Goal: Communication & Community: Answer question/provide support

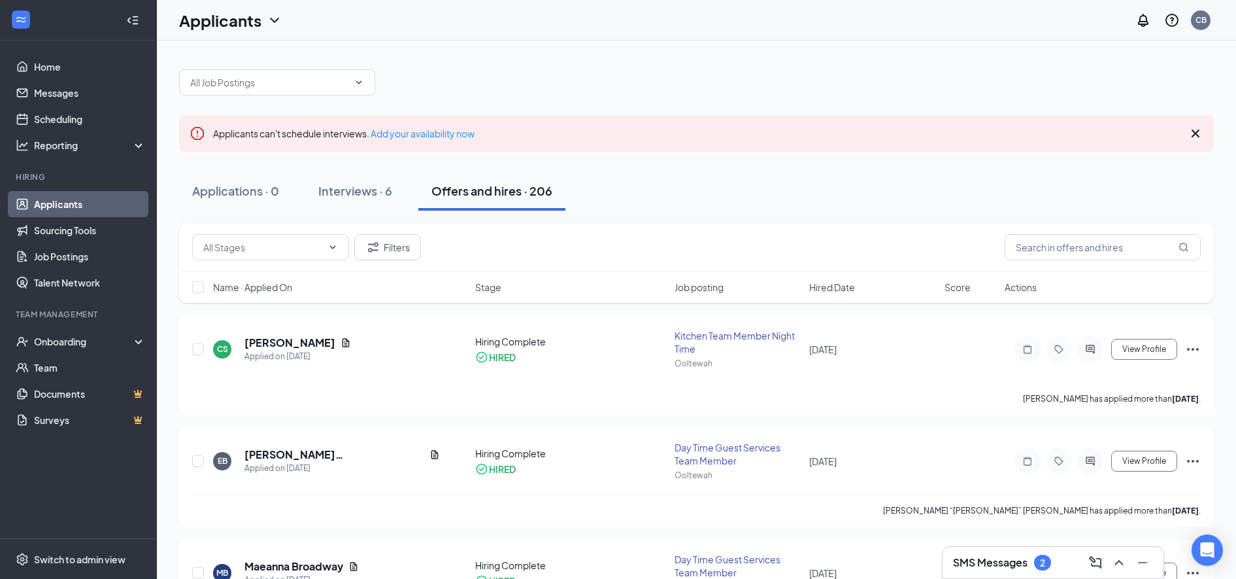
click at [1072, 554] on div "SMS Messages 2" at bounding box center [1053, 562] width 200 height 21
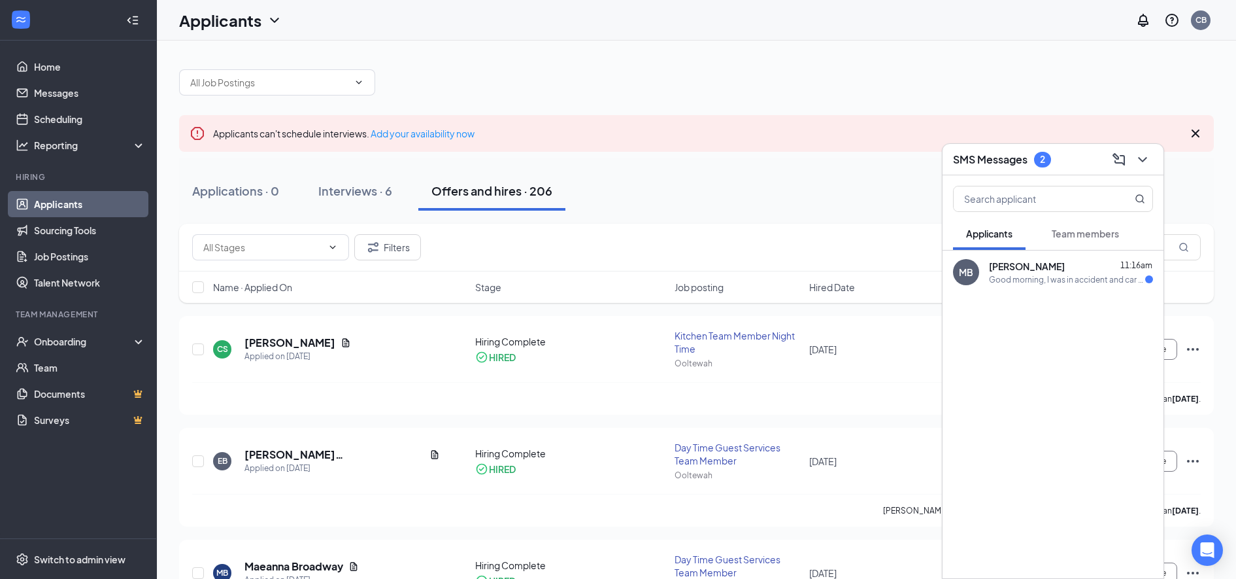
click at [1015, 274] on div "Good morning, I was in accident and car was totaled and as result had to move h…" at bounding box center [1067, 279] width 156 height 11
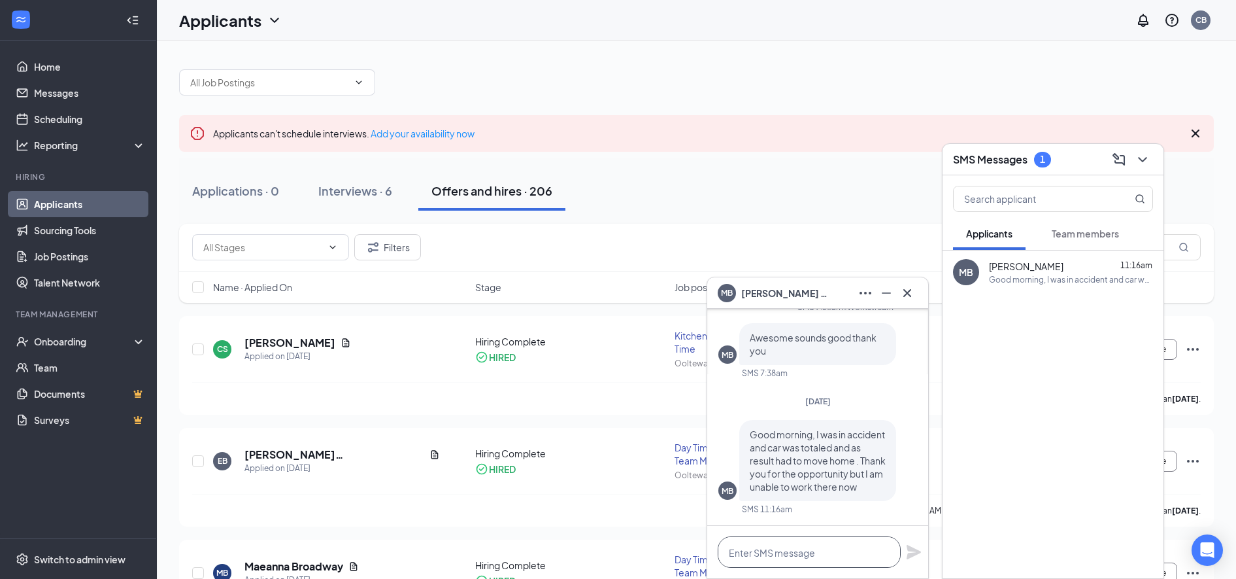
click at [772, 555] on textarea at bounding box center [809, 551] width 183 height 31
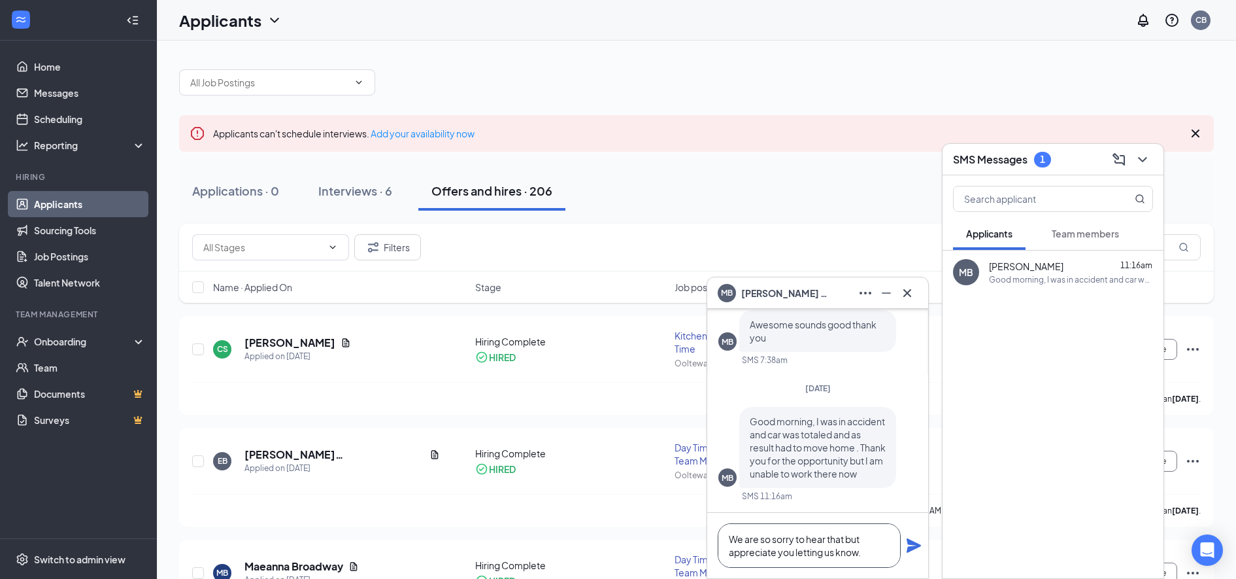
type textarea "We are so sorry to hear that but appreciate you letting us know."
click at [920, 540] on icon "Plane" at bounding box center [914, 545] width 16 height 16
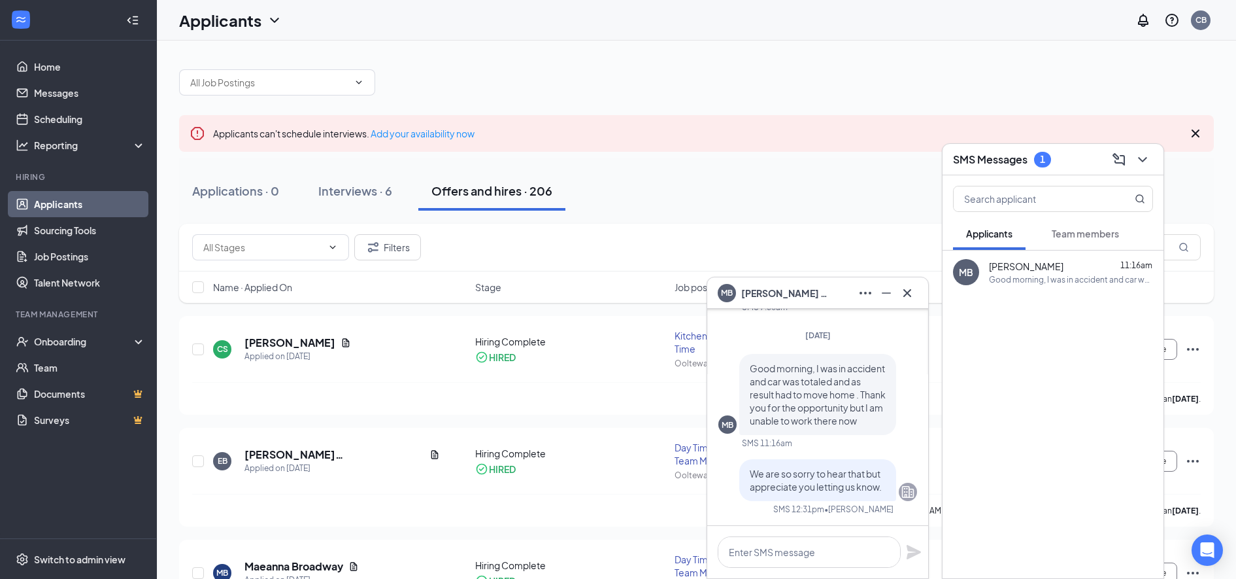
scroll to position [0, 0]
click at [1073, 232] on span "Team members" at bounding box center [1085, 234] width 67 height 12
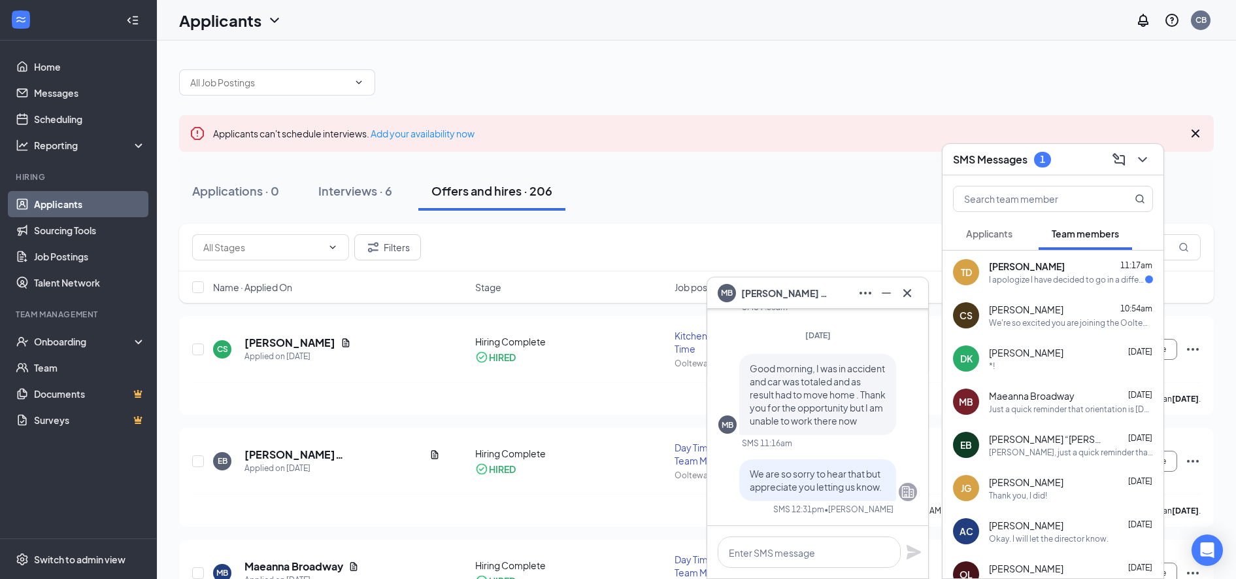
click at [1008, 279] on div "I apologize I have decided to go in a different direction. Thank you for reachi…" at bounding box center [1067, 279] width 156 height 11
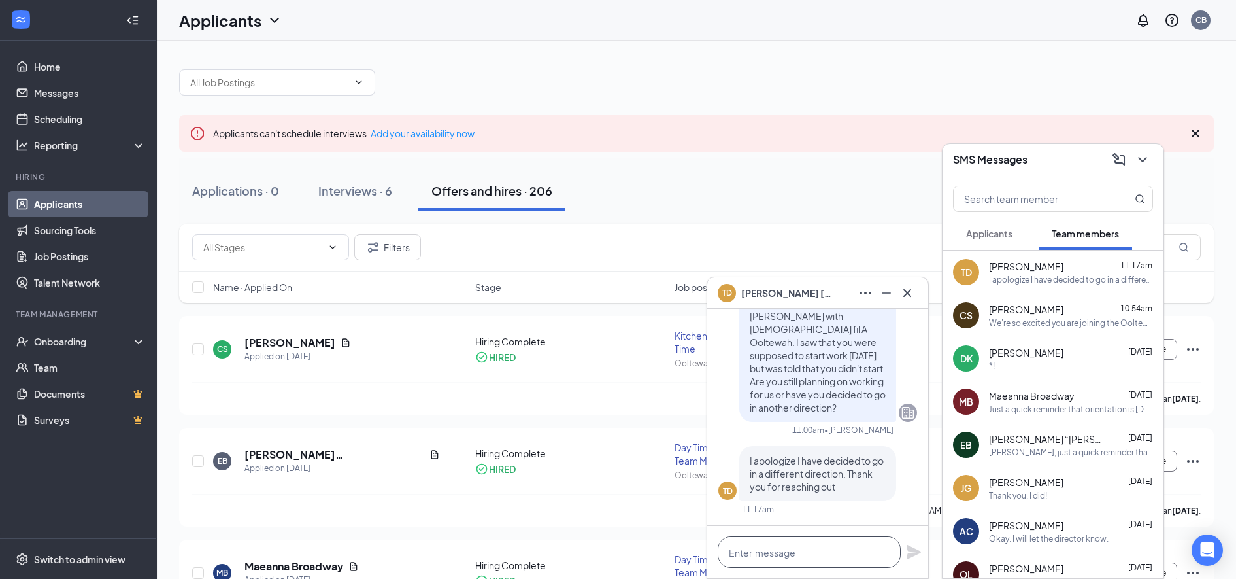
click at [752, 551] on textarea at bounding box center [809, 551] width 183 height 31
type textarea "Okay. Thanks for confirming."
click at [915, 546] on icon "Plane" at bounding box center [914, 552] width 16 height 16
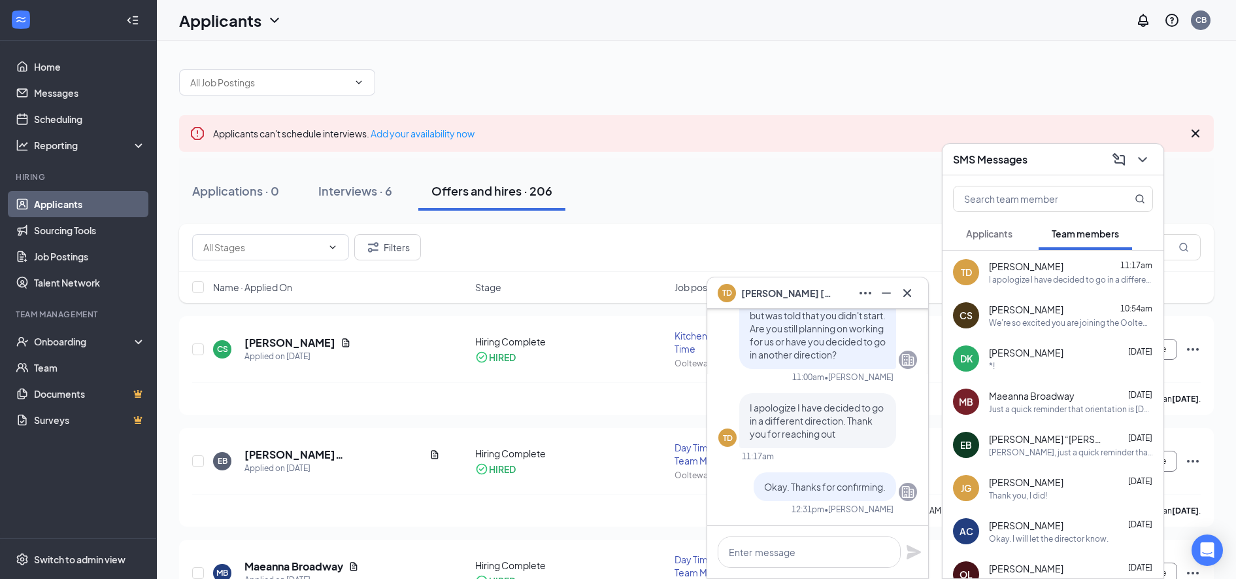
click at [905, 288] on icon "Cross" at bounding box center [908, 293] width 16 height 16
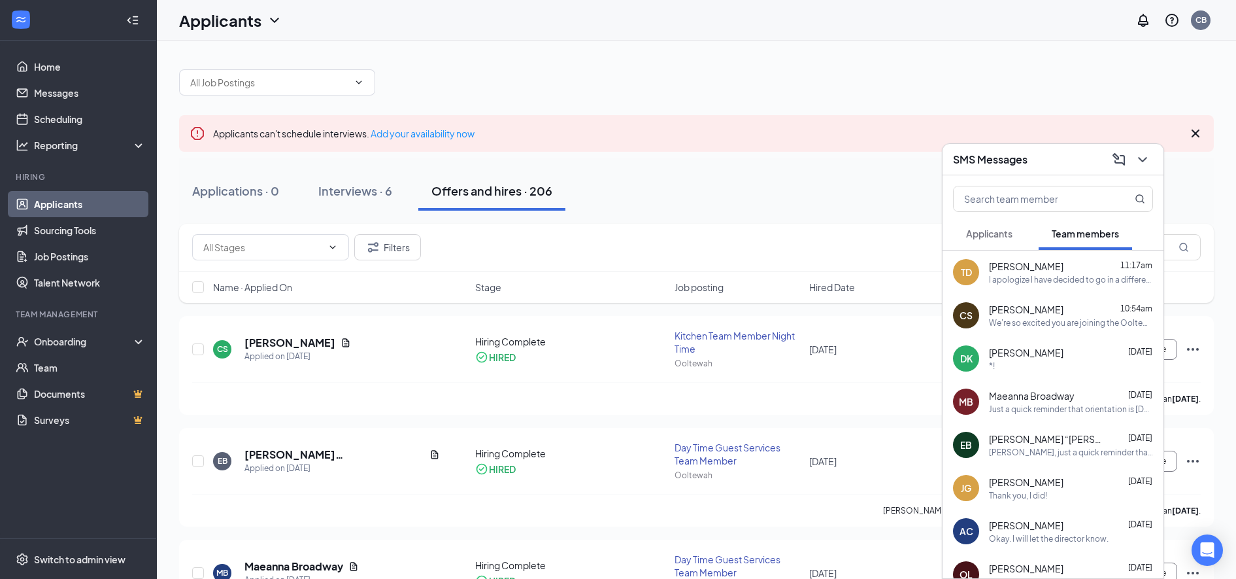
click at [1151, 146] on div "SMS Messages" at bounding box center [1053, 159] width 221 height 31
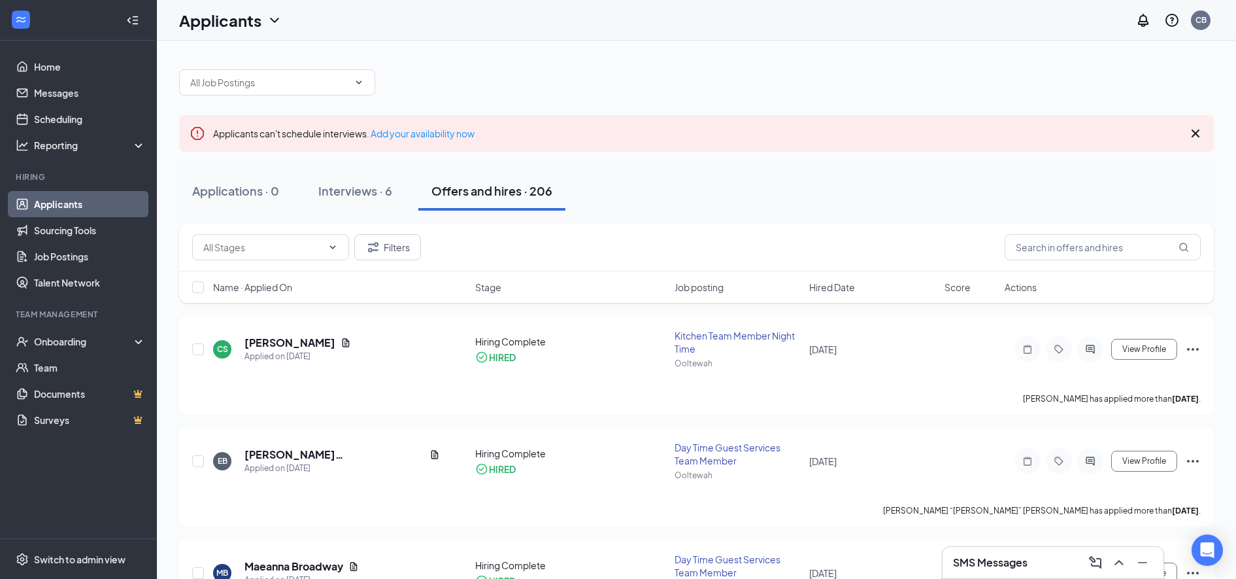
click at [364, 179] on button "Interviews · 6" at bounding box center [355, 190] width 100 height 39
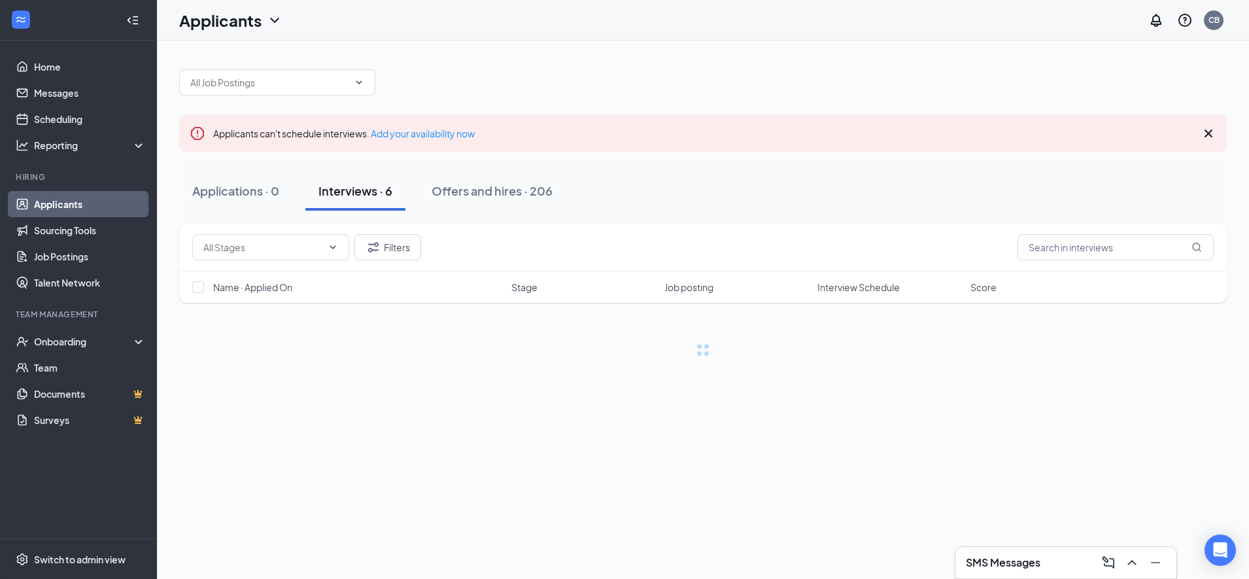
click at [1215, 137] on div "Applicants can't schedule interviews. Add your availability now Applications · …" at bounding box center [703, 220] width 1092 height 358
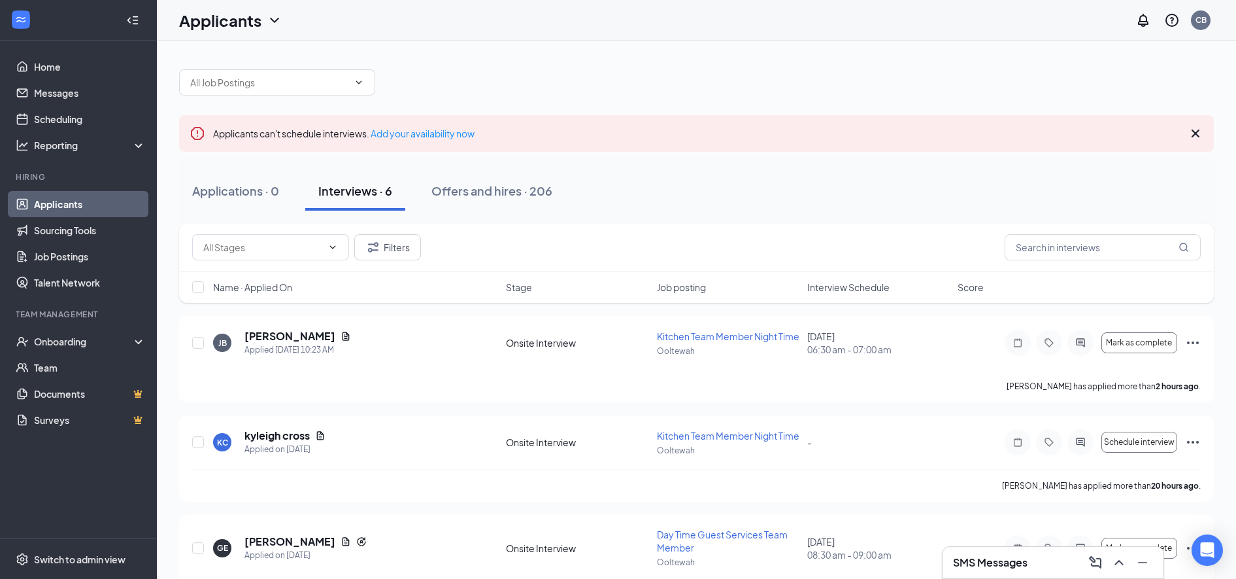
click at [1213, 130] on div "Applicants can't schedule interviews. Add your availability now" at bounding box center [696, 133] width 1035 height 37
click at [1195, 133] on icon "Cross" at bounding box center [1196, 134] width 16 height 16
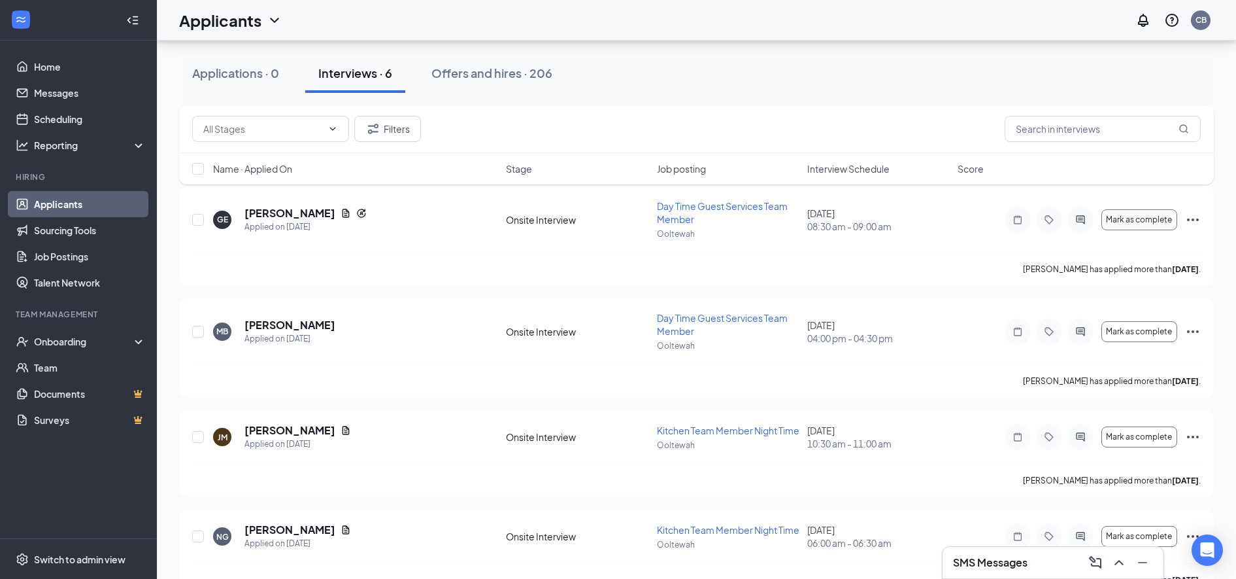
scroll to position [269, 0]
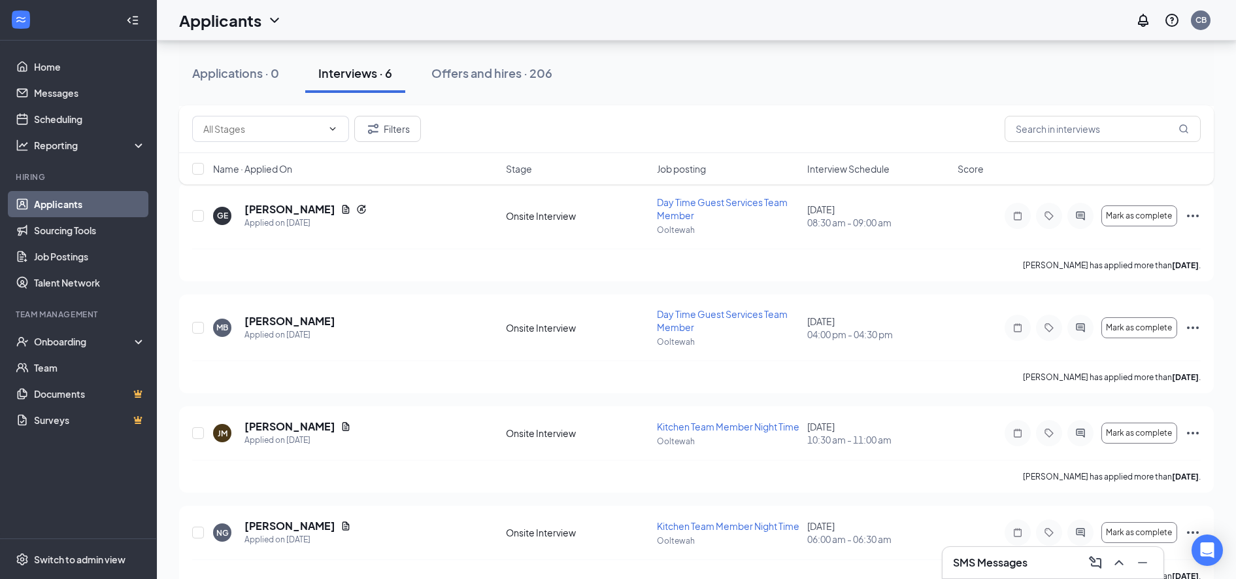
click at [1195, 335] on icon "Ellipses" at bounding box center [1193, 328] width 16 height 16
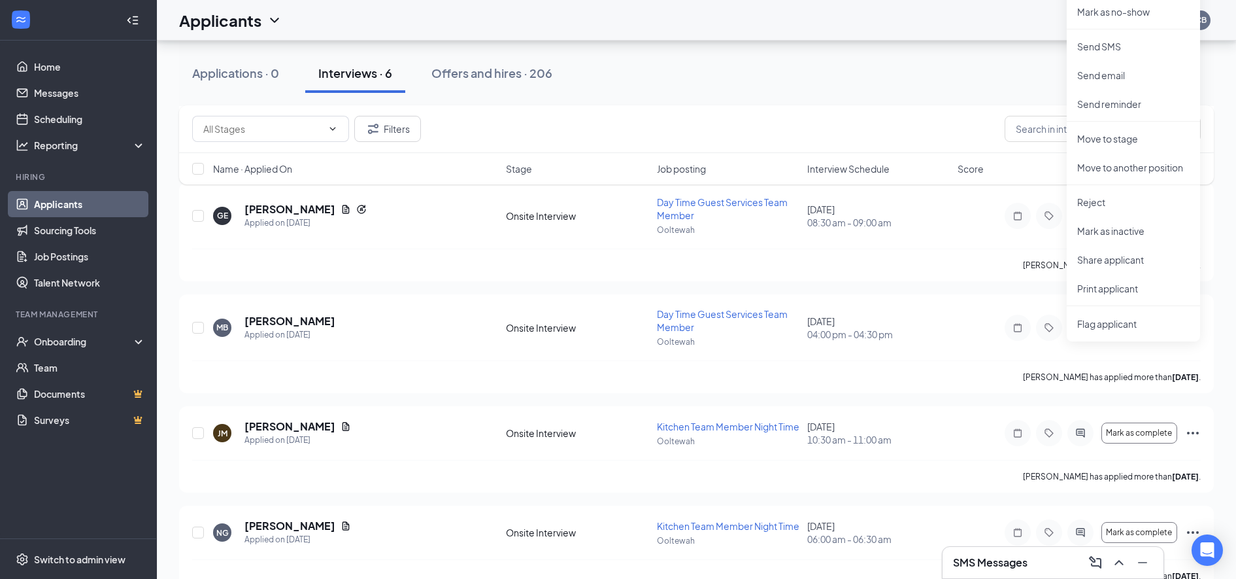
click at [1087, 202] on p "Reject" at bounding box center [1134, 201] width 112 height 13
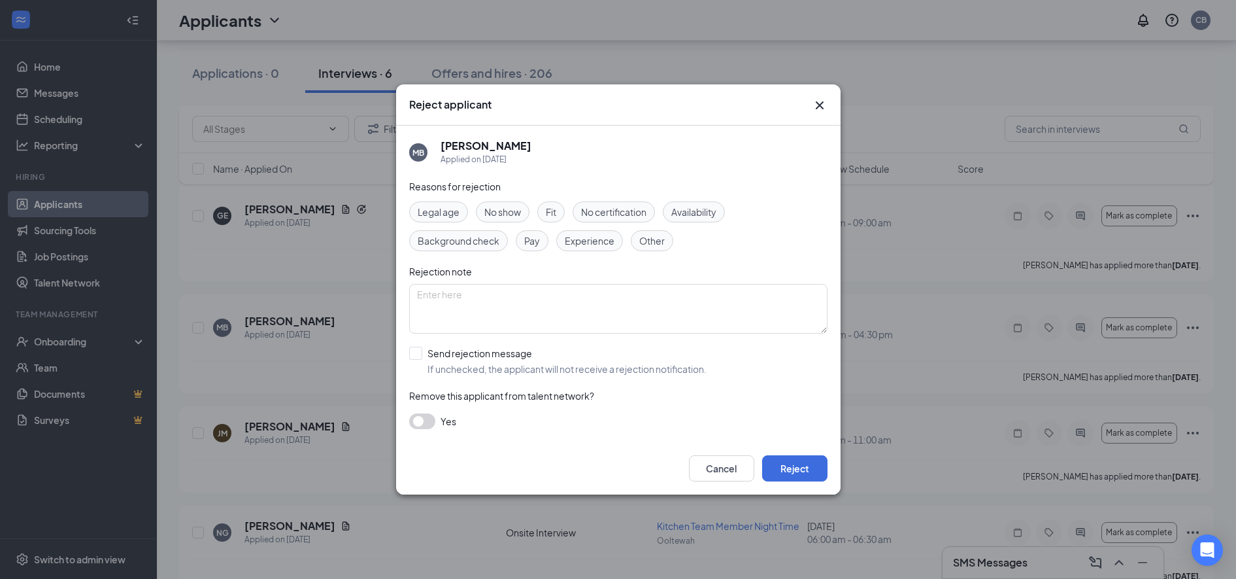
click at [652, 236] on span "Other" at bounding box center [651, 240] width 25 height 14
click at [556, 290] on textarea at bounding box center [618, 309] width 418 height 50
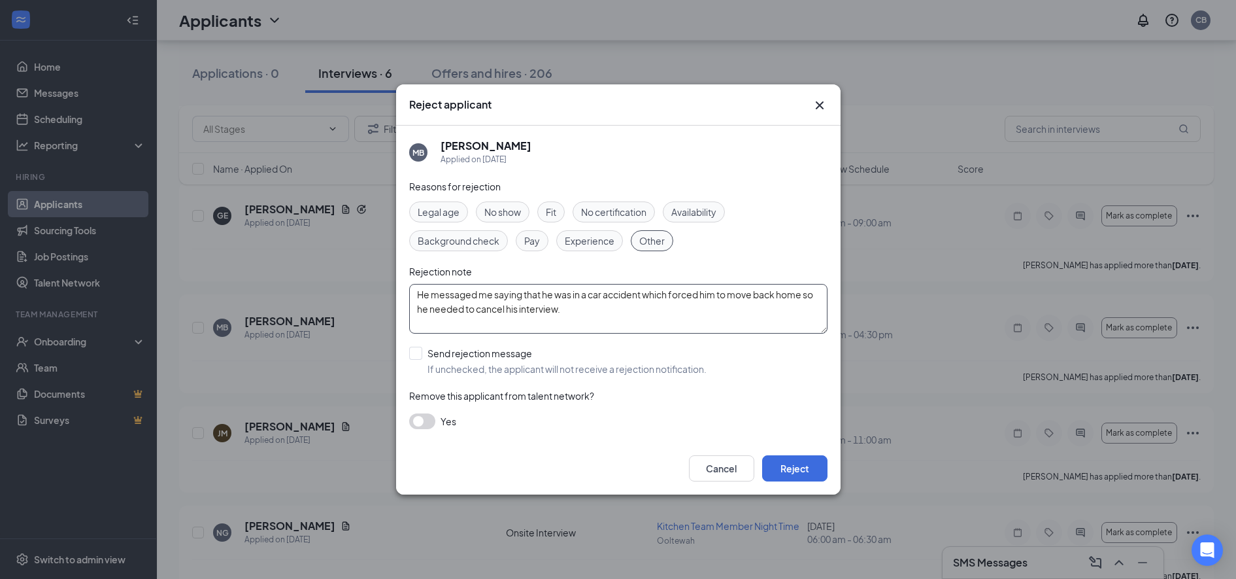
type textarea "He messaged me saying that he was in a car accident which forced him to move ba…"
click at [785, 457] on button "Reject" at bounding box center [794, 468] width 65 height 26
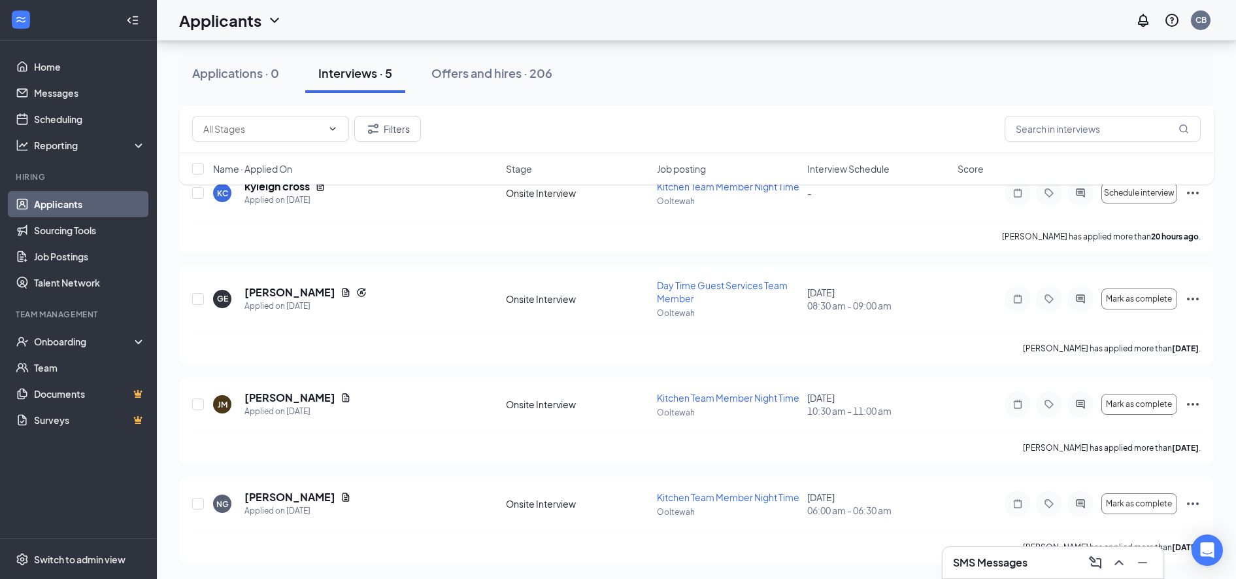
scroll to position [236, 0]
click at [486, 76] on div "Offers and hires · 206" at bounding box center [492, 73] width 121 height 16
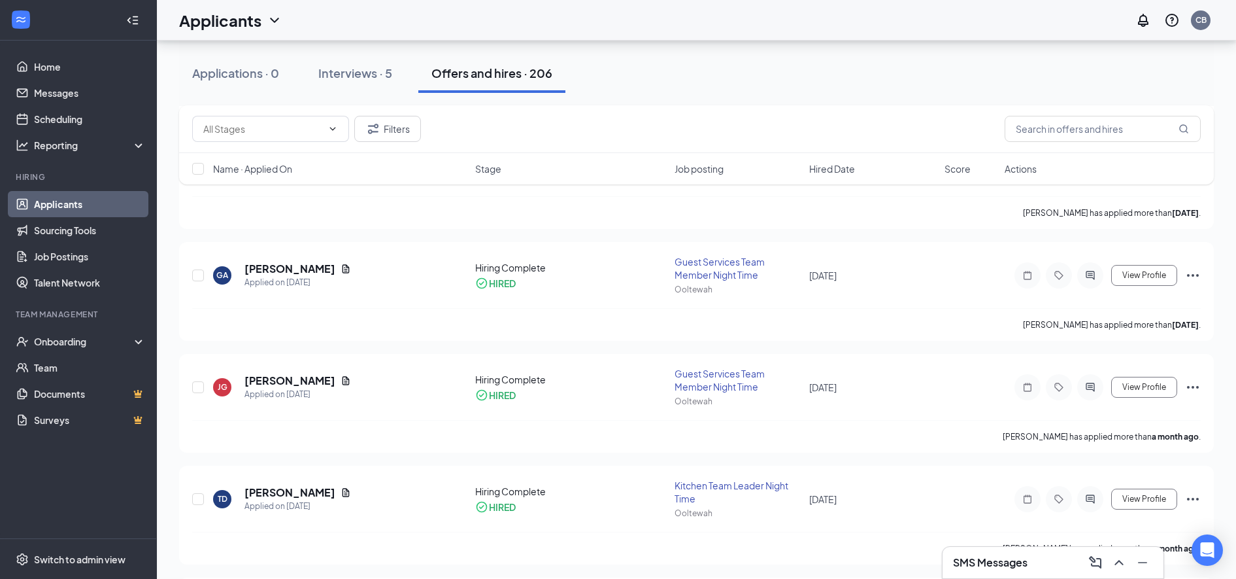
scroll to position [494, 0]
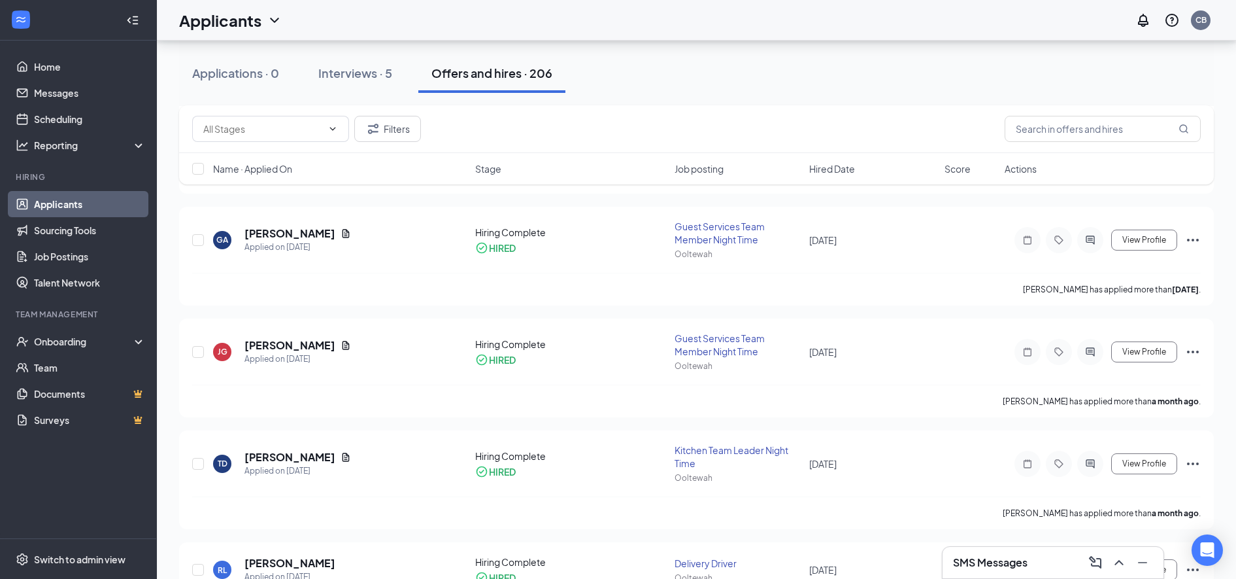
click at [62, 341] on div "Onboarding" at bounding box center [84, 341] width 101 height 13
click at [45, 370] on link "Overview" at bounding box center [90, 367] width 112 height 26
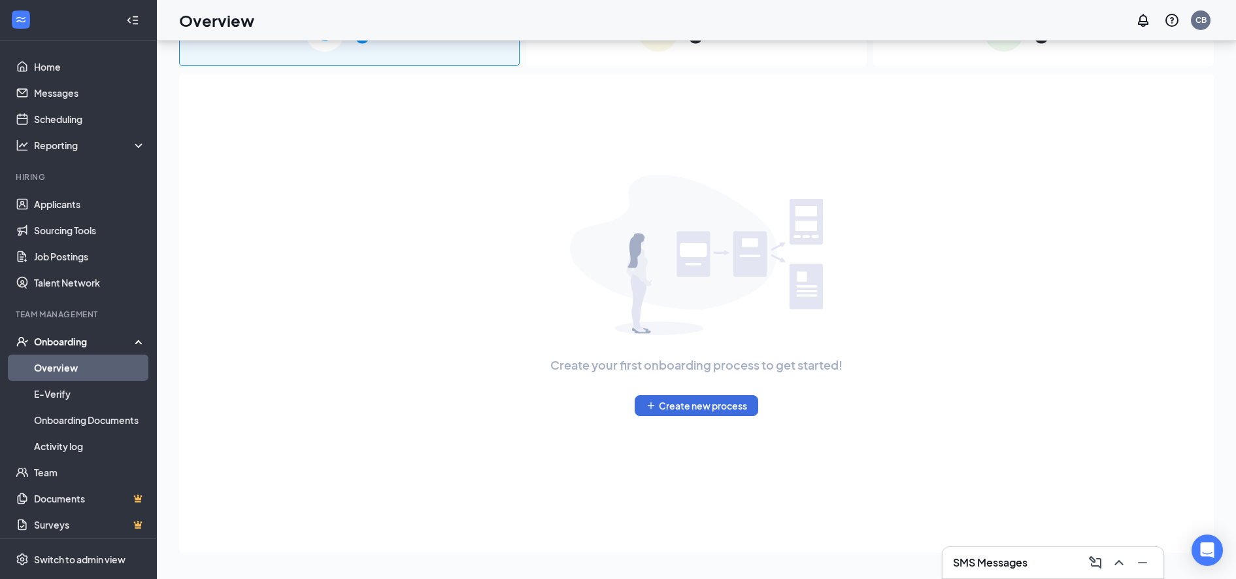
scroll to position [59, 0]
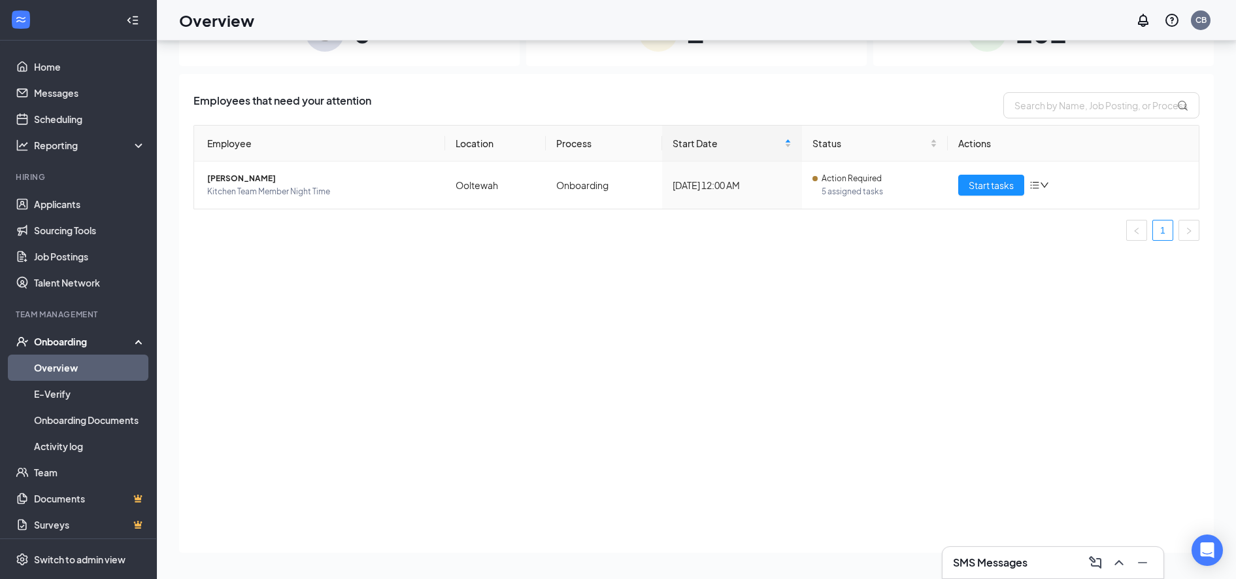
click at [976, 178] on span "Start tasks" at bounding box center [991, 185] width 45 height 14
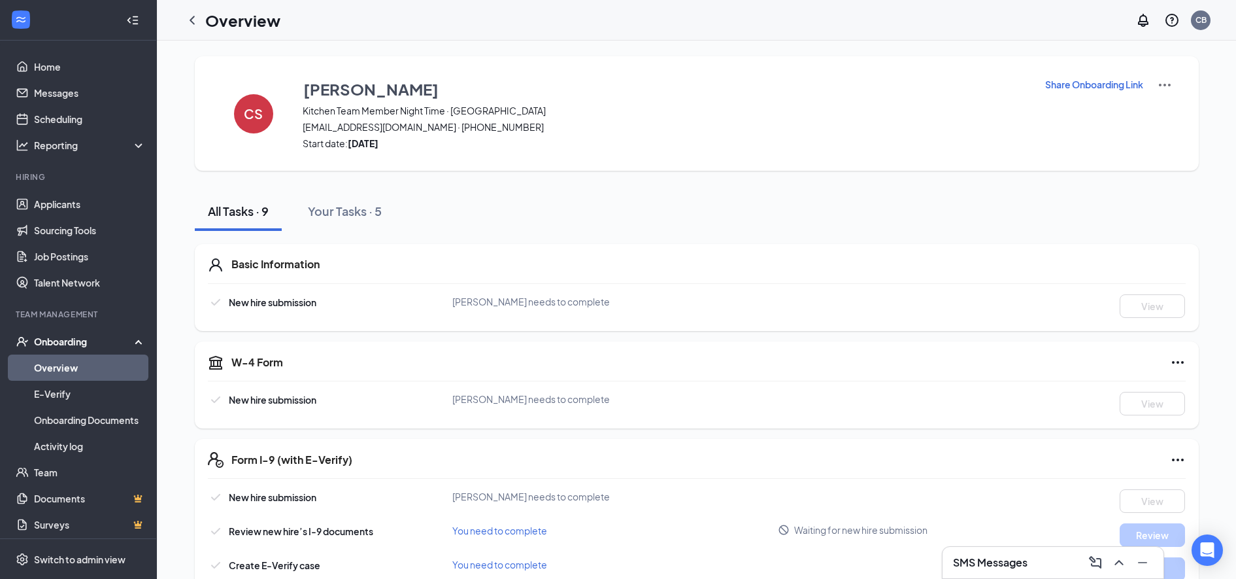
click at [67, 199] on link "Applicants" at bounding box center [90, 204] width 112 height 26
